Goal: Find specific page/section: Find specific page/section

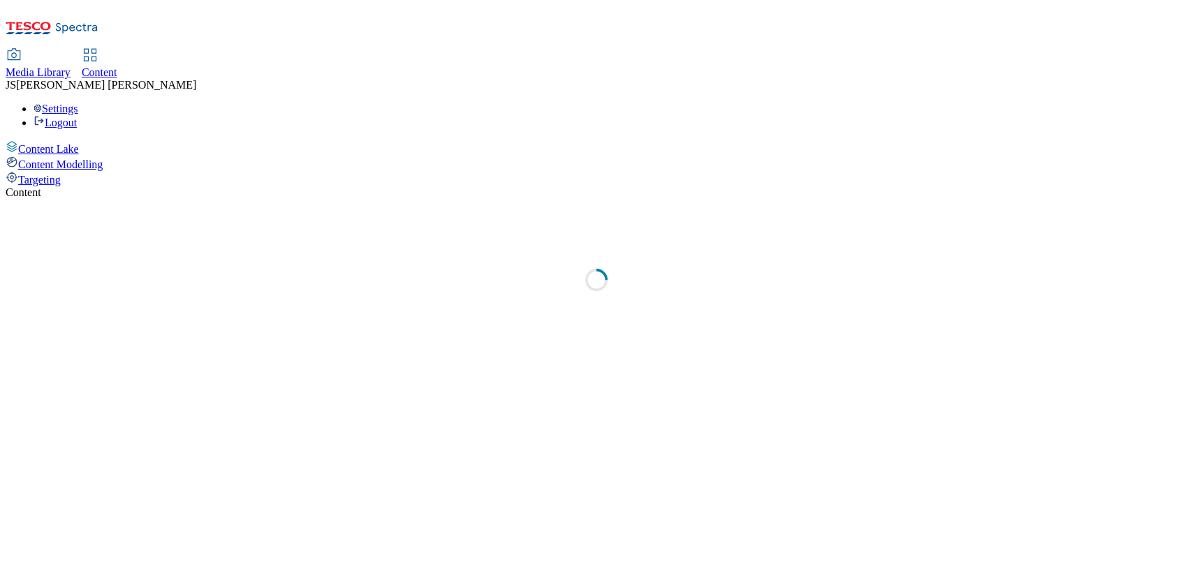
select select "ghs-uk"
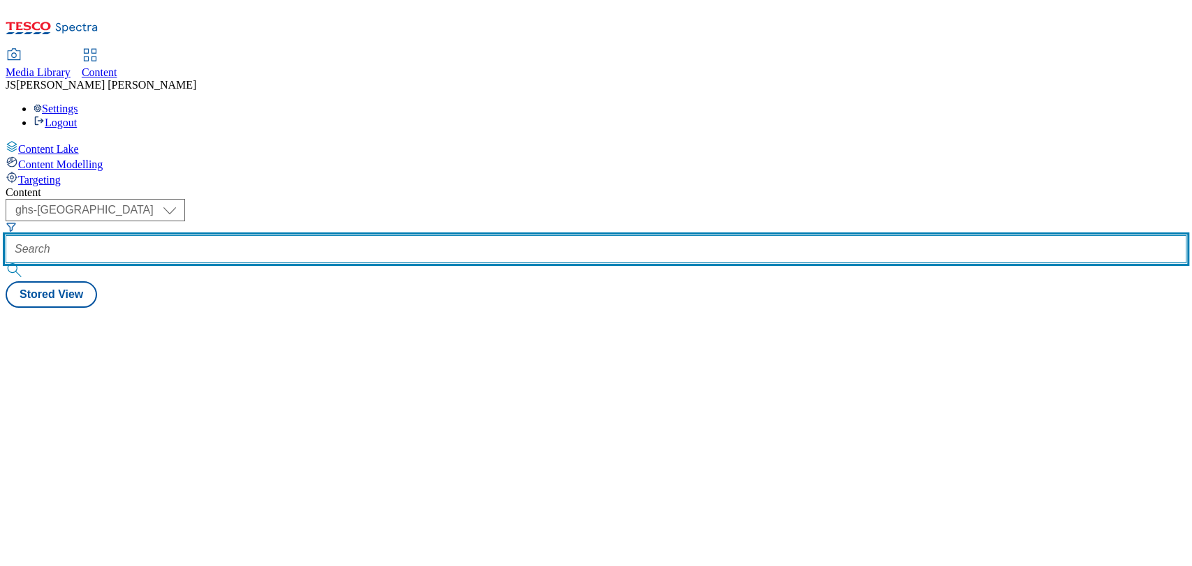
click at [338, 235] on input "text" at bounding box center [596, 249] width 1181 height 28
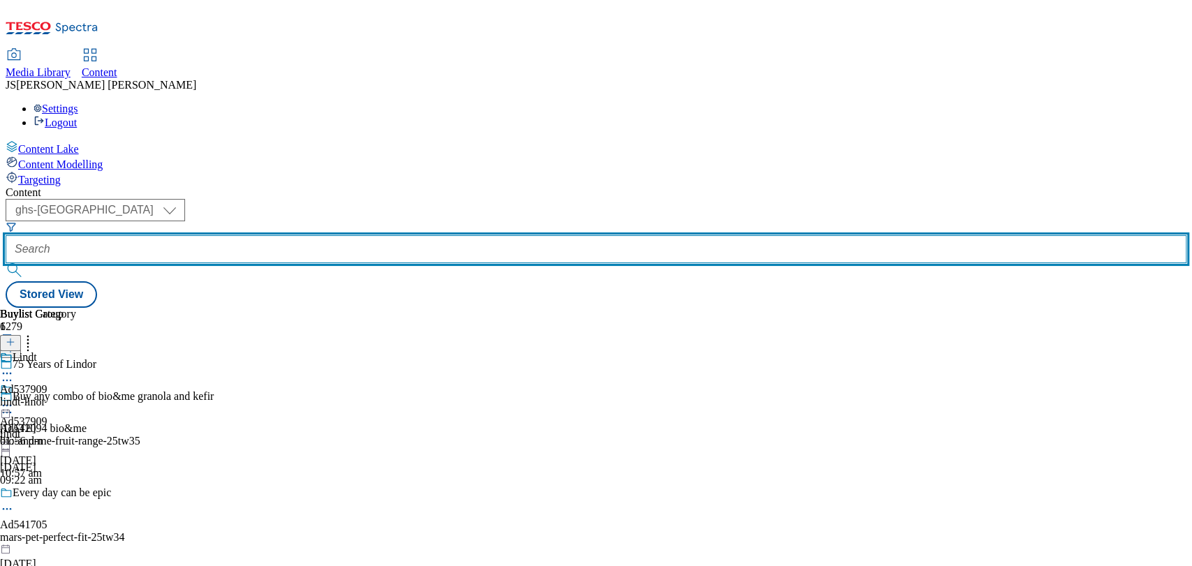
paste input "541756"
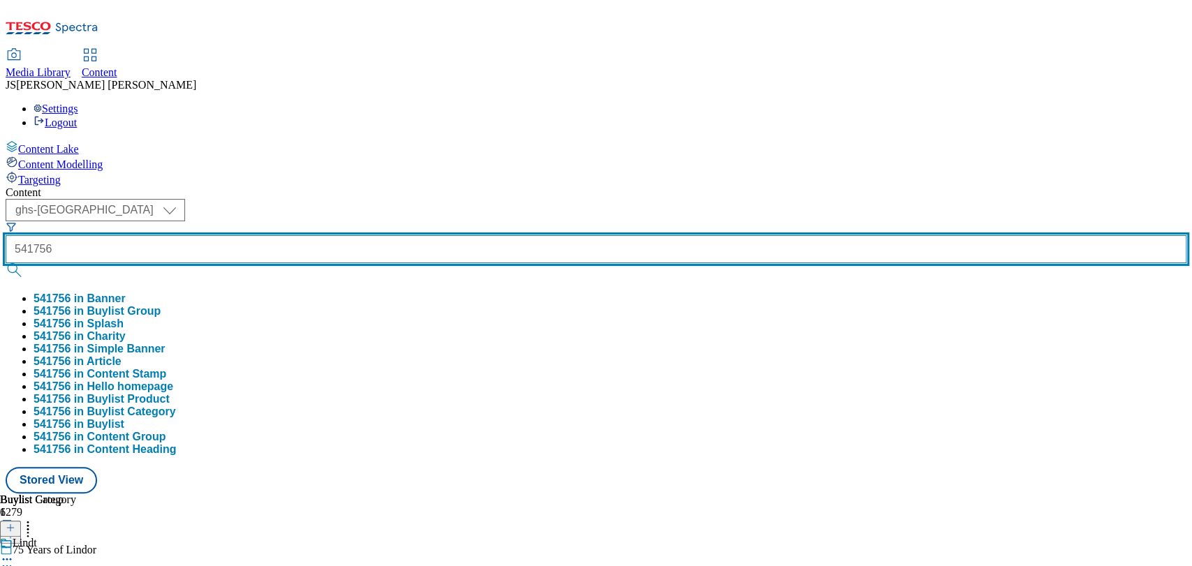
type input "541756"
click at [6, 263] on button "submit" at bounding box center [16, 270] width 20 height 14
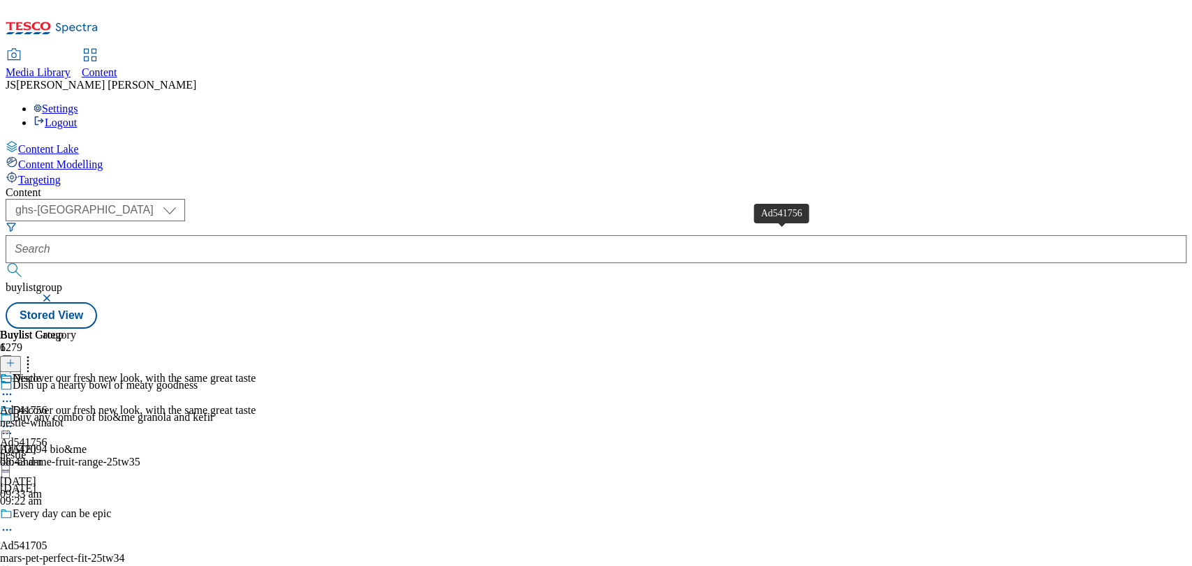
click at [41, 372] on span "Nestle" at bounding box center [27, 379] width 29 height 15
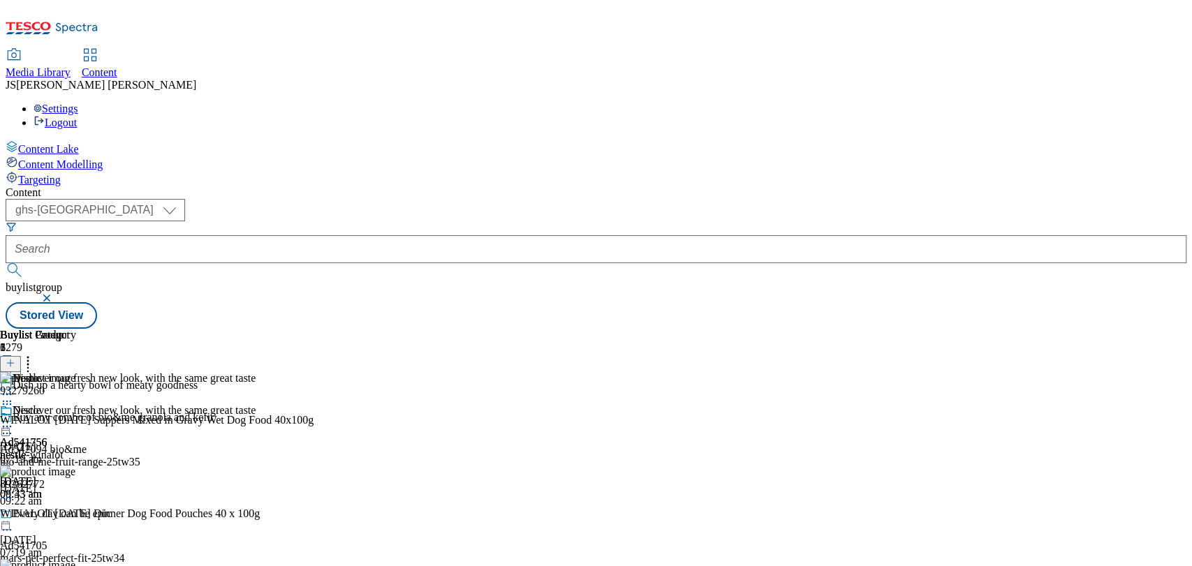
scroll to position [98, 0]
